Goal: Transaction & Acquisition: Purchase product/service

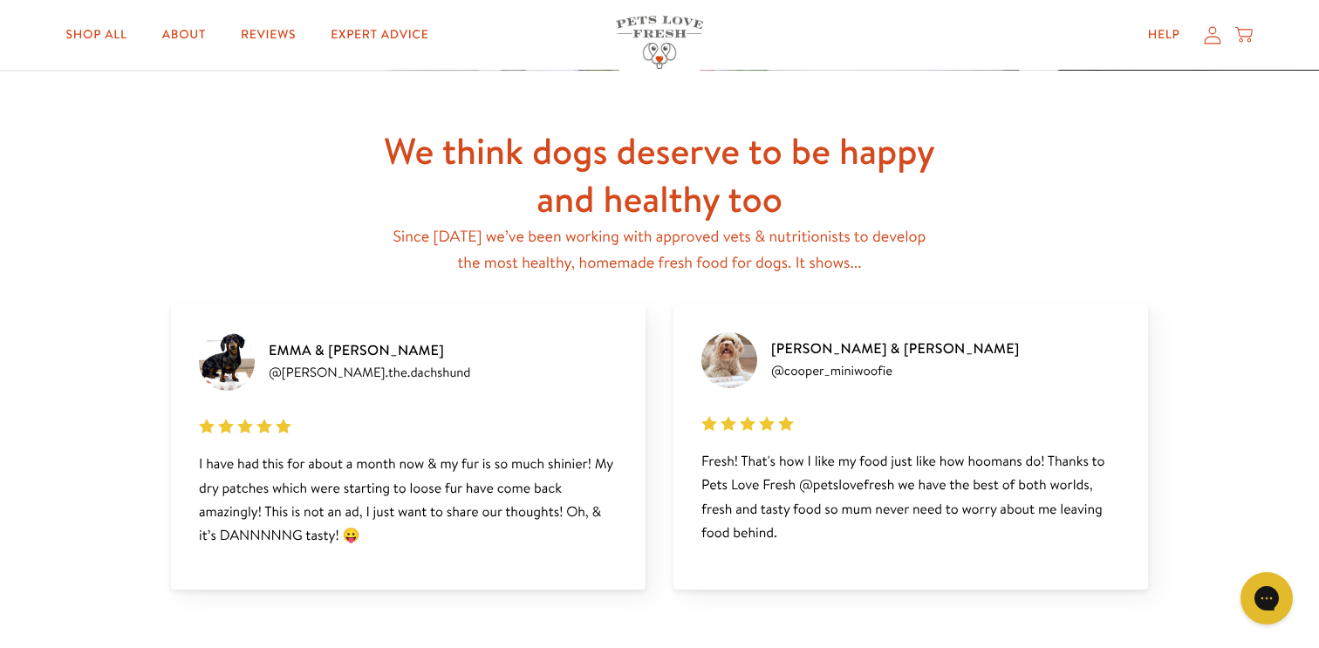
scroll to position [2116, 0]
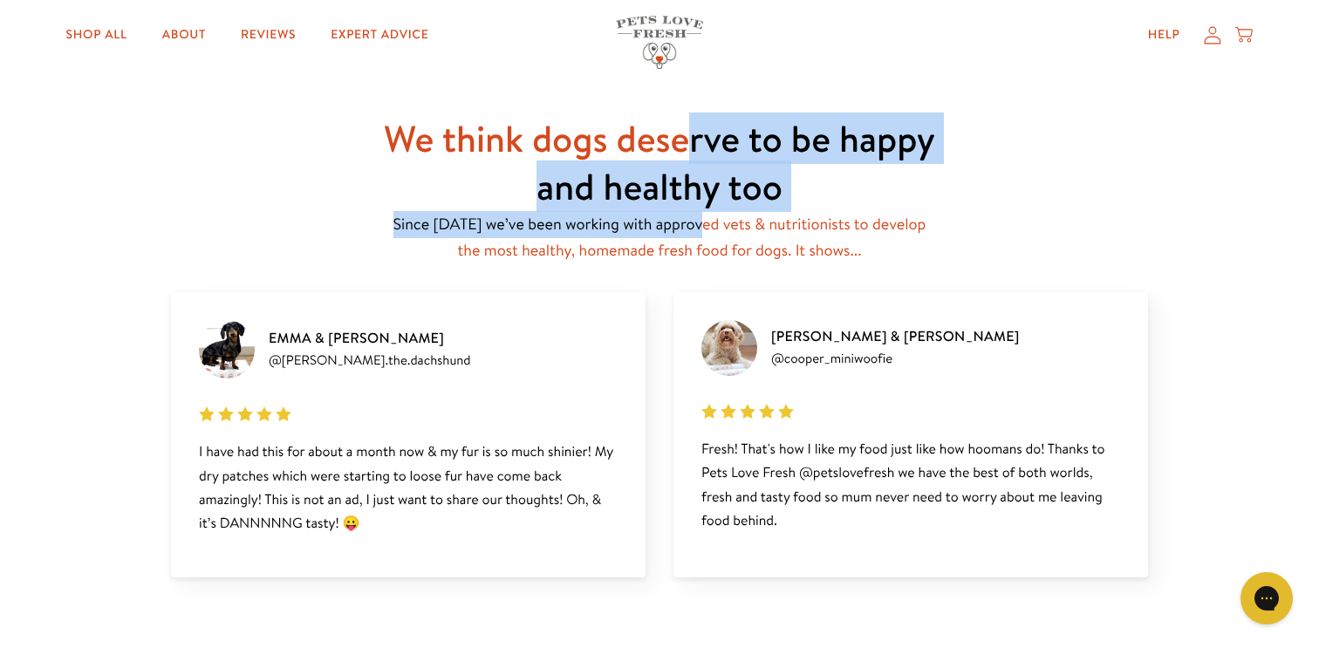
drag, startPoint x: 695, startPoint y: 144, endPoint x: 694, endPoint y: 225, distance: 81.1
click at [694, 225] on div "We think dogs deserve to be happy and healthy too Since [DATE] we’ve been worki…" at bounding box center [659, 189] width 558 height 148
click at [694, 225] on p "Since [DATE] we’ve been working with approved vets & nutritionists to develop t…" at bounding box center [659, 237] width 558 height 53
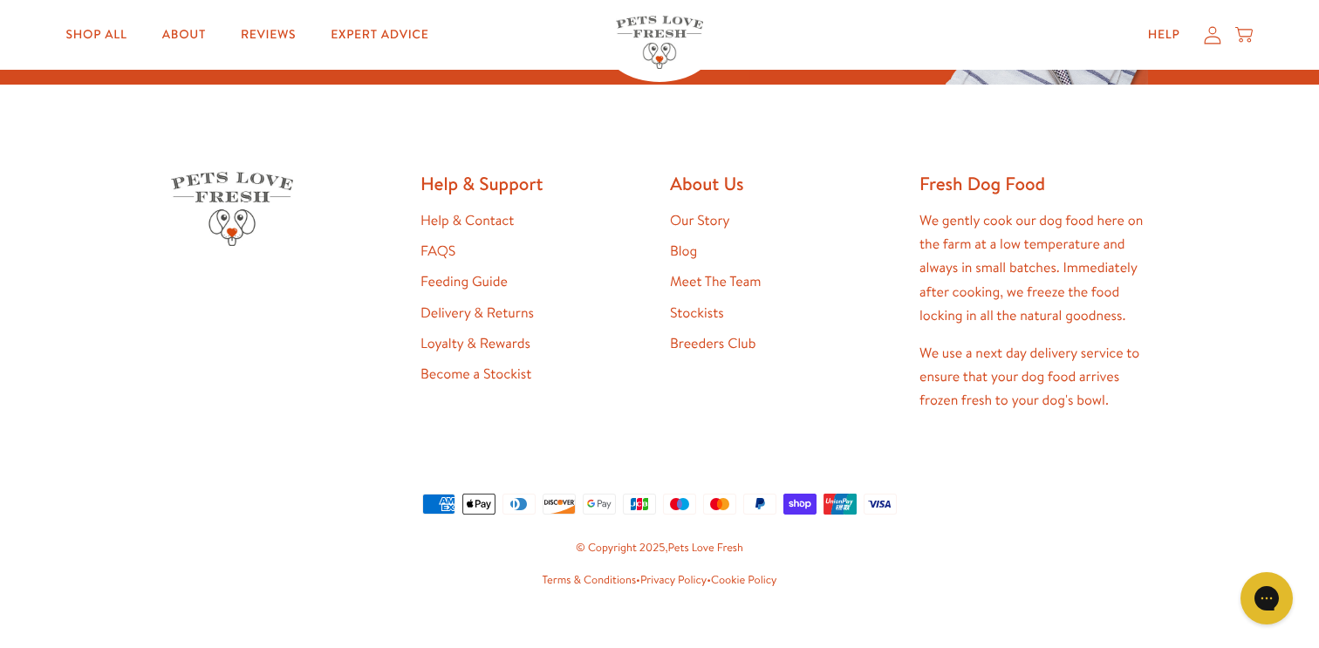
scroll to position [3452, 0]
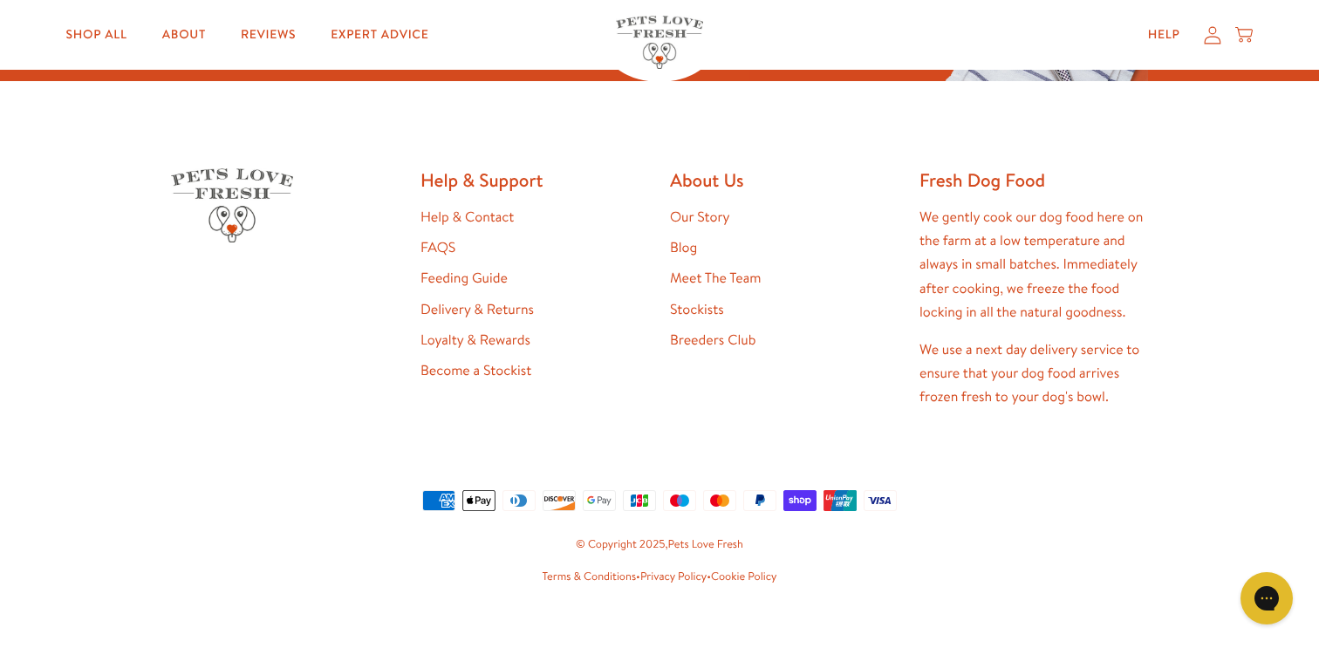
click at [708, 212] on link "Our Story" at bounding box center [700, 217] width 60 height 19
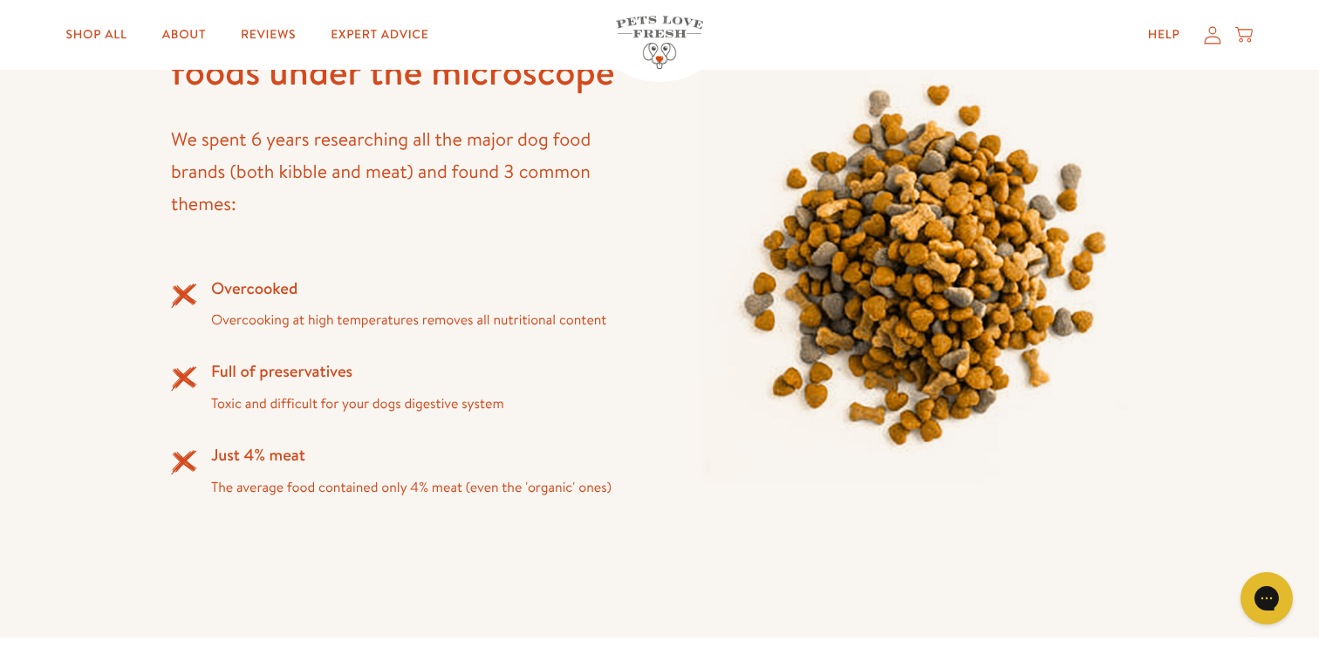
scroll to position [1522, 0]
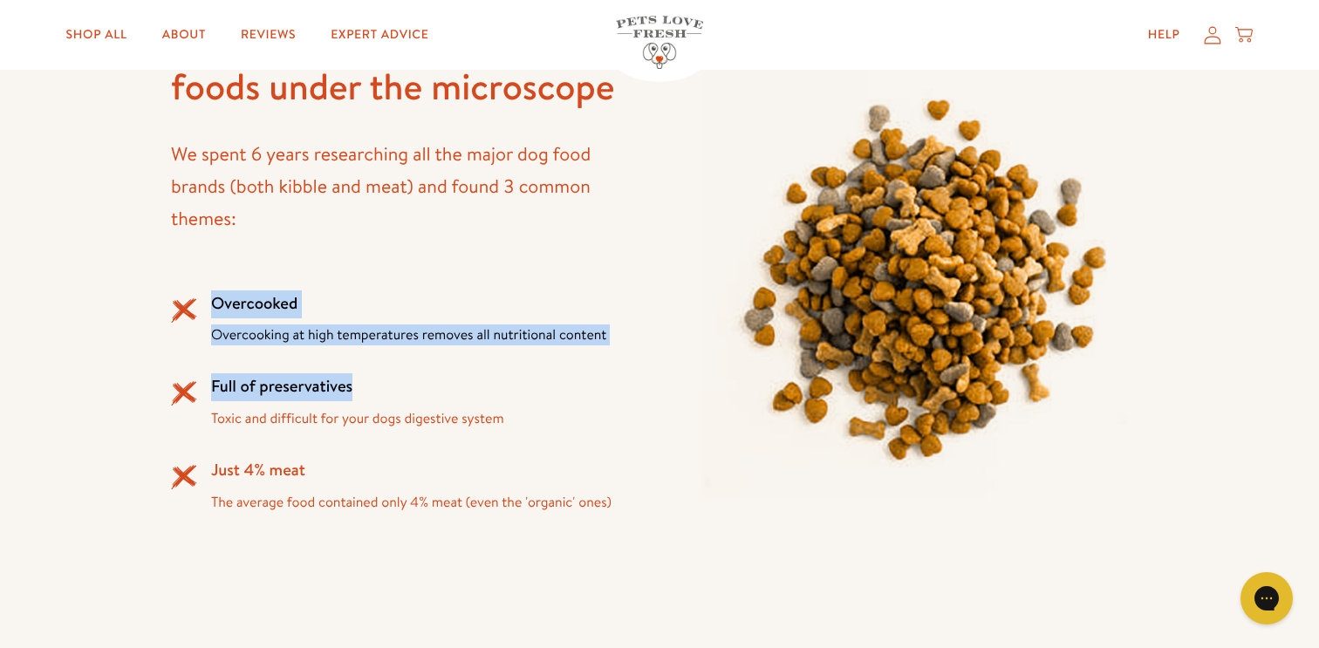
drag, startPoint x: 461, startPoint y: 227, endPoint x: 467, endPoint y: 384, distance: 157.2
click at [466, 378] on div "We put our regular dog foods under the microscope We spent 6 years researching …" at bounding box center [394, 278] width 447 height 526
click at [467, 386] on h3 "Full of preservatives" at bounding box center [357, 387] width 293 height 28
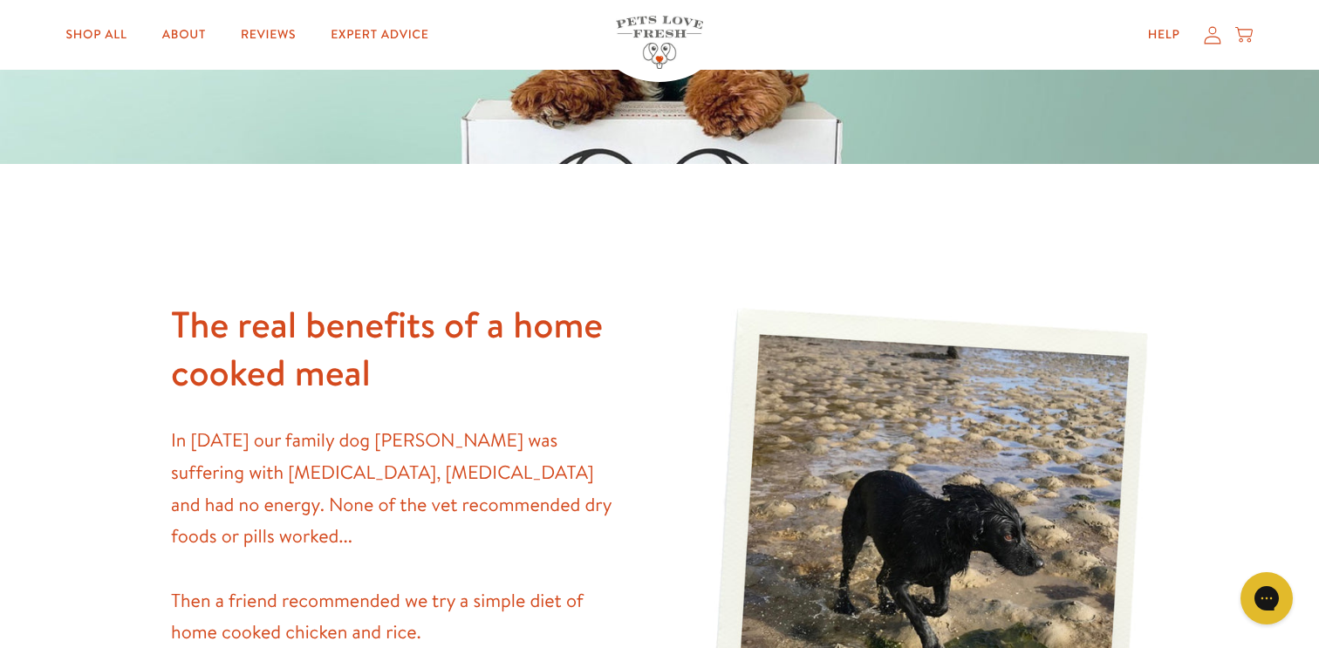
scroll to position [0, 0]
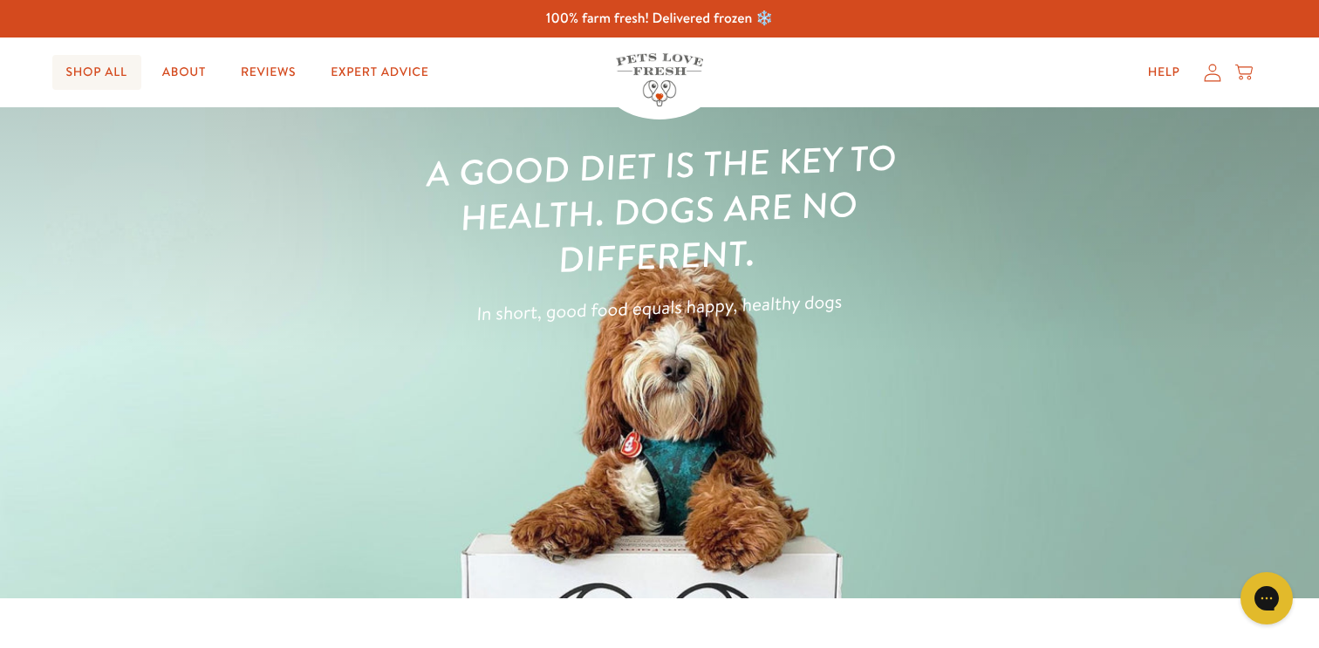
click at [120, 77] on link "Shop All" at bounding box center [96, 72] width 89 height 35
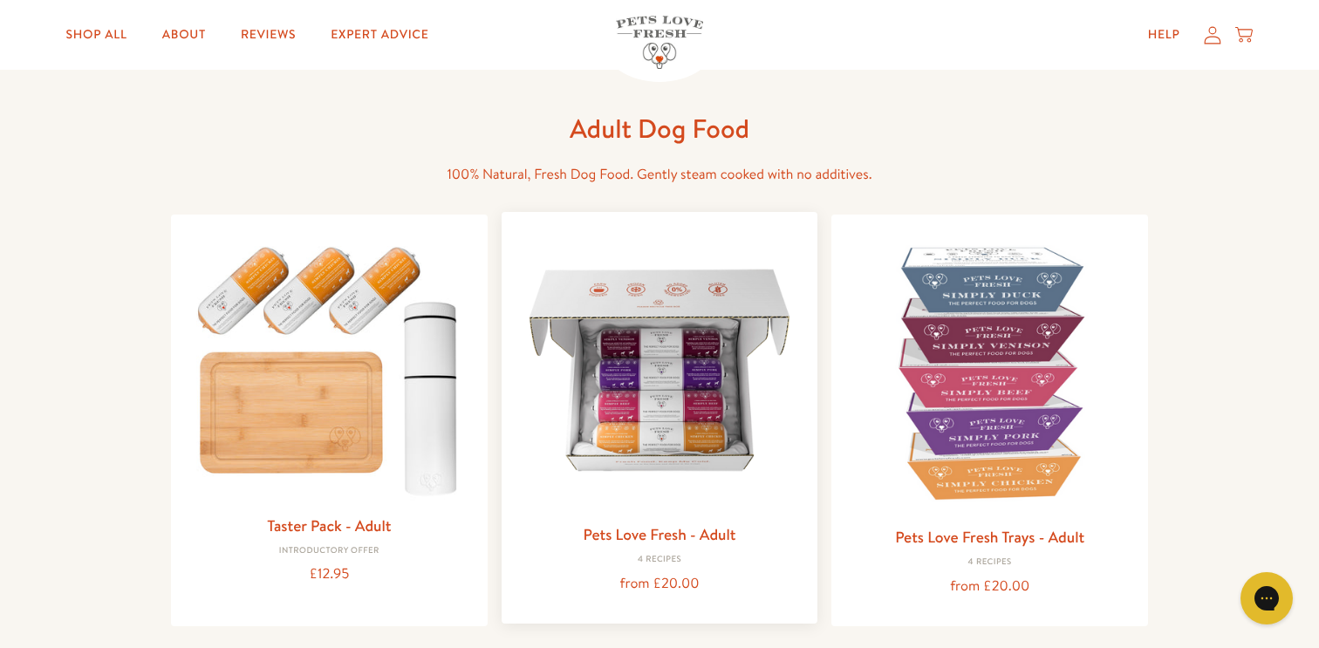
scroll to position [56, 0]
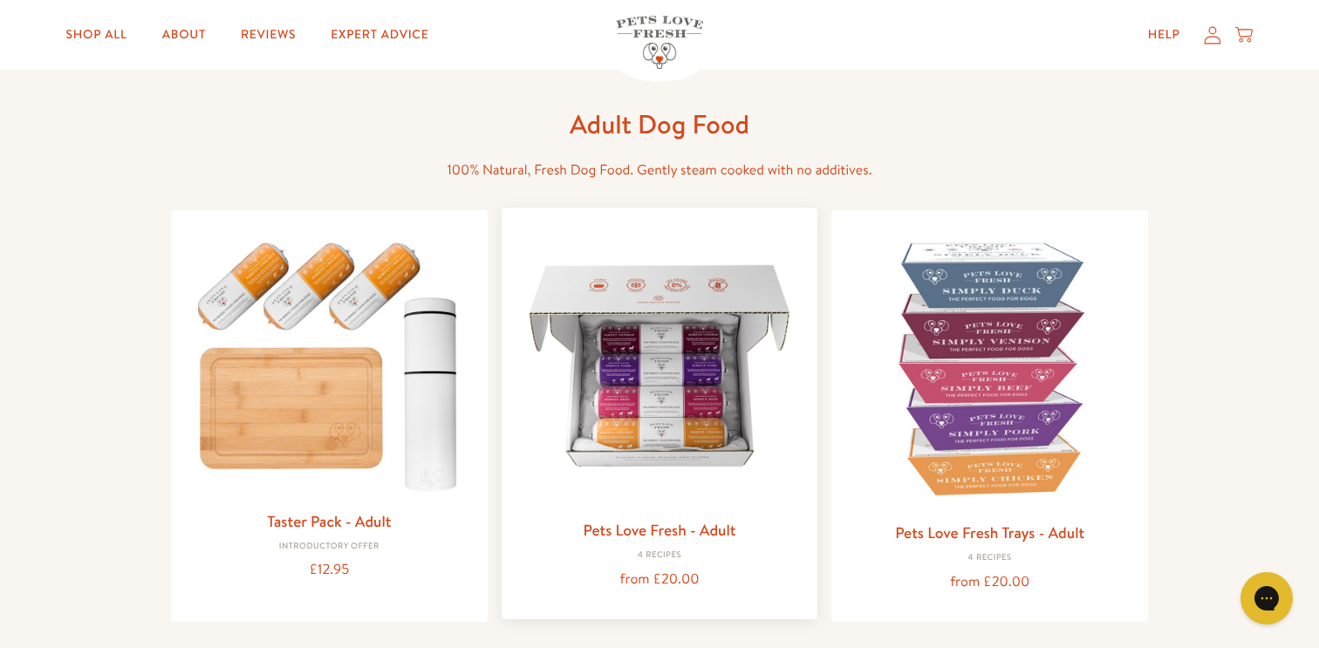
click at [619, 388] on img at bounding box center [660, 366] width 289 height 289
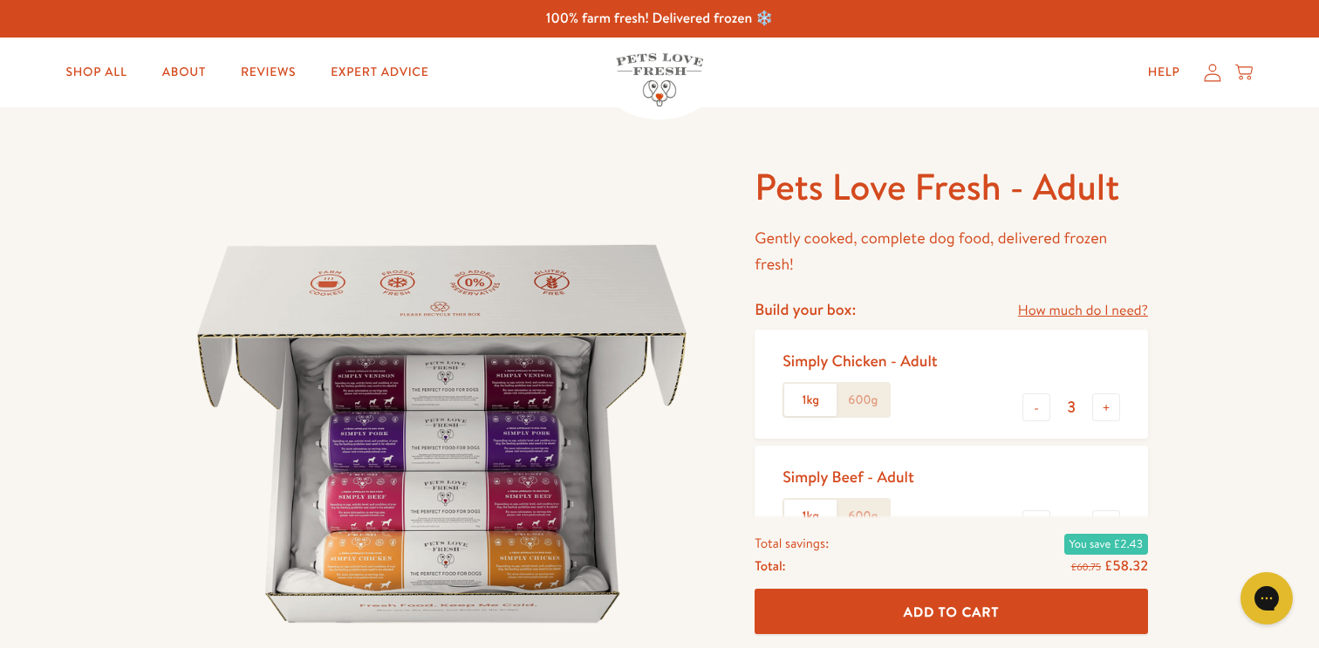
click at [676, 74] on img at bounding box center [659, 79] width 87 height 53
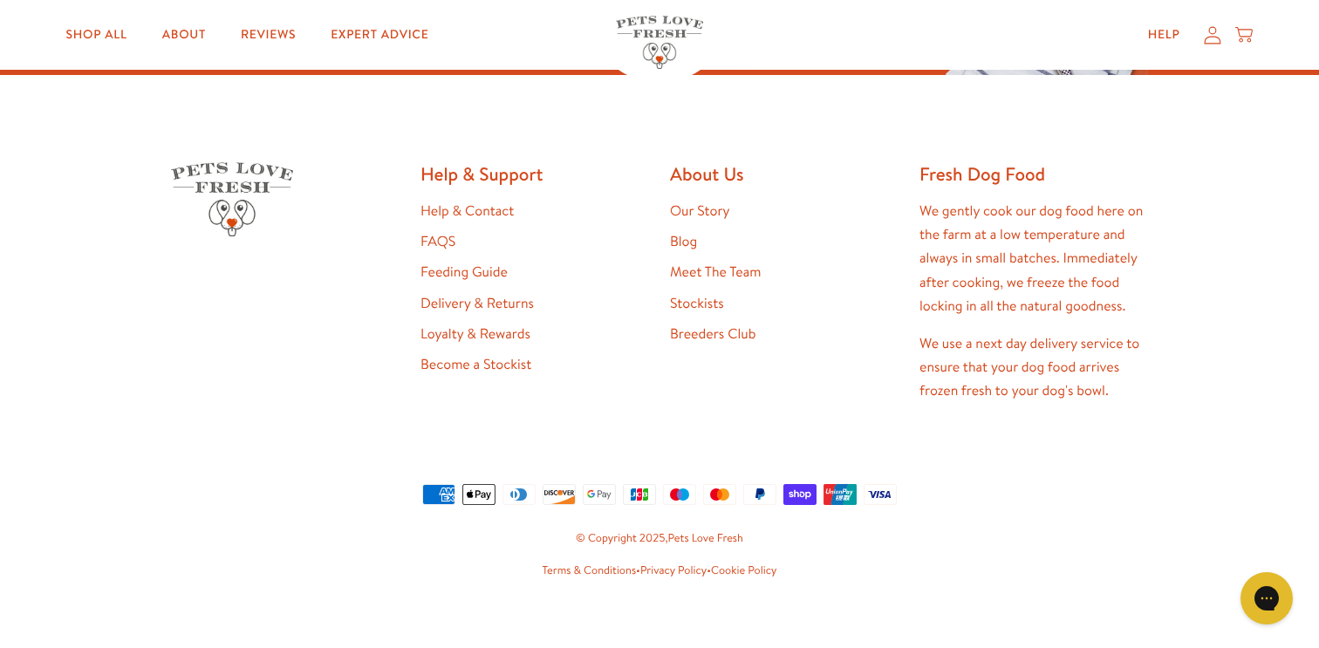
scroll to position [3476, 0]
